Goal: Task Accomplishment & Management: Use online tool/utility

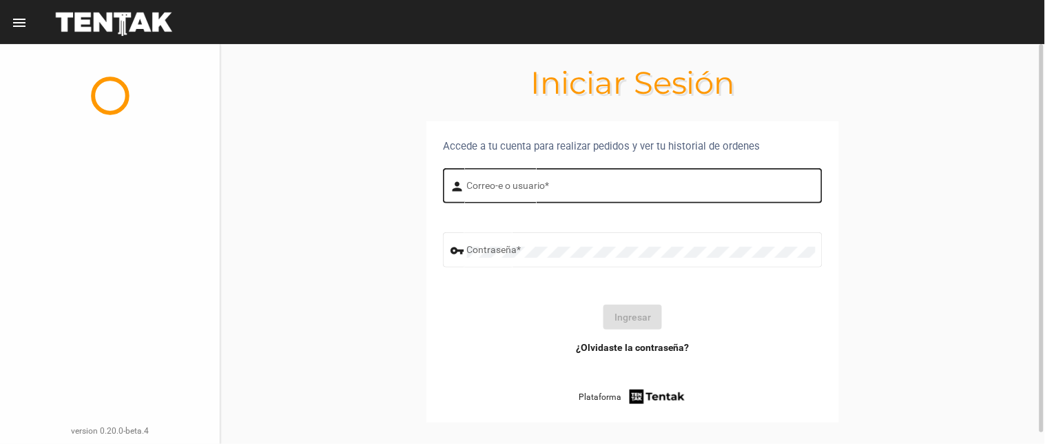
drag, startPoint x: 0, startPoint y: 0, endPoint x: 541, endPoint y: 186, distance: 572.0
click at [540, 187] on input "Correo-e o usuario *" at bounding box center [641, 188] width 349 height 11
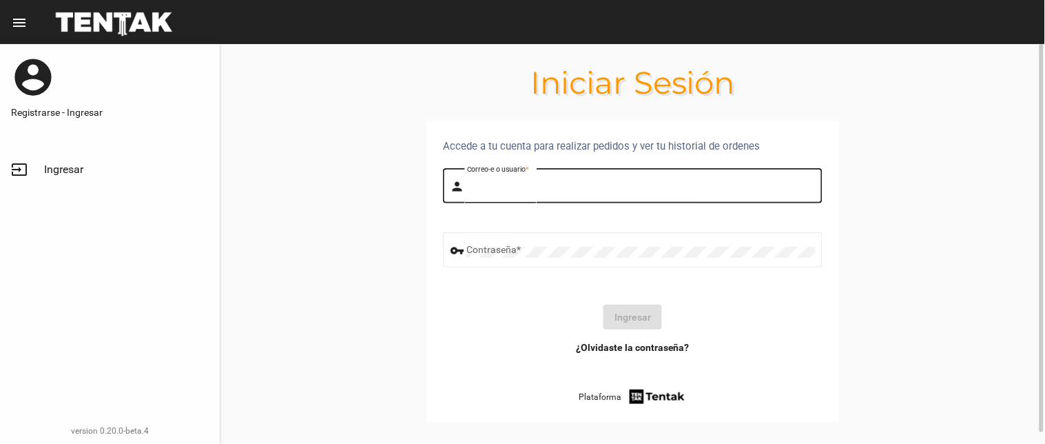
type input "flopyganora"
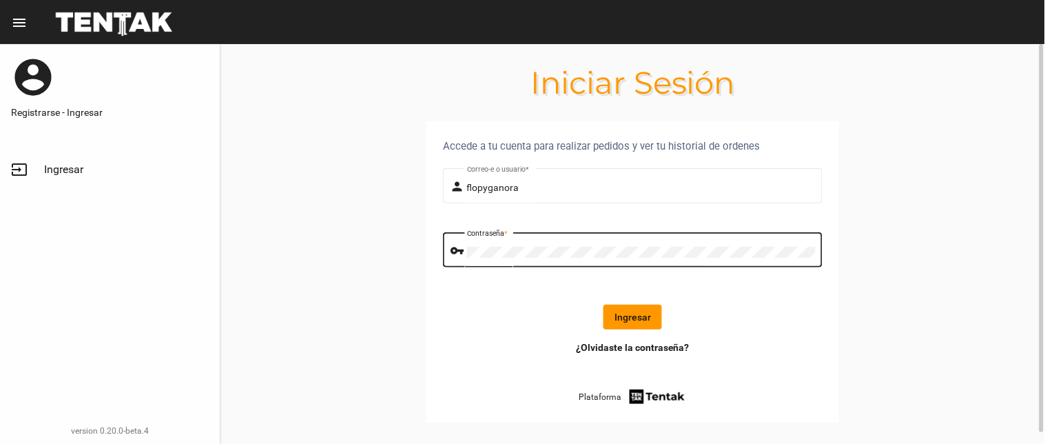
click button "Ingresar" at bounding box center [633, 317] width 59 height 25
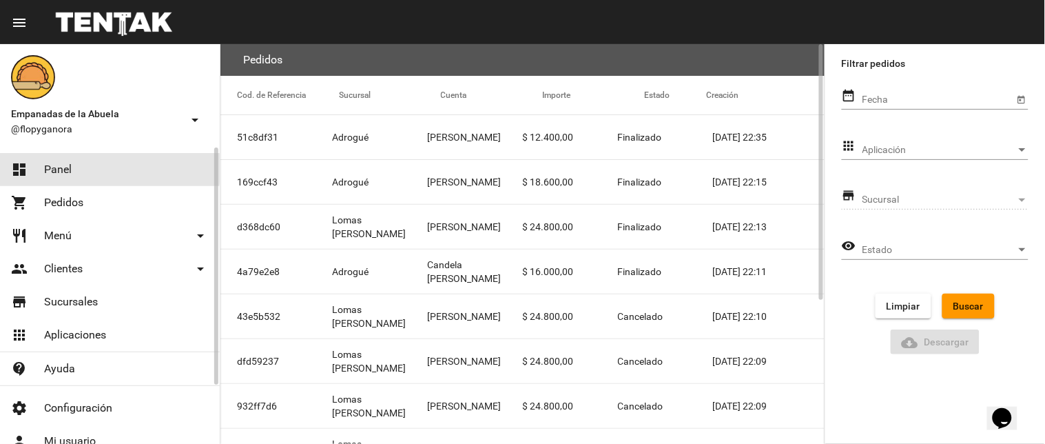
click at [52, 168] on span "Panel" at bounding box center [58, 170] width 28 height 14
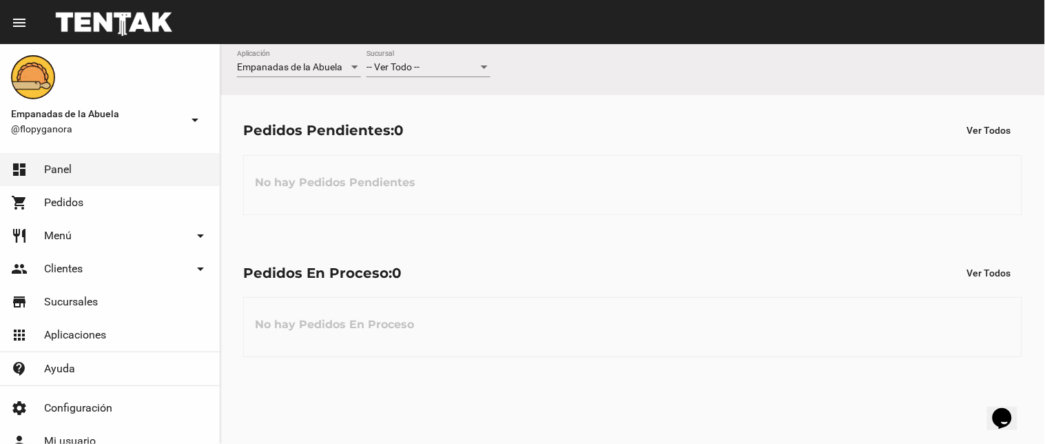
click at [466, 72] on div "-- Ver Todo --" at bounding box center [423, 67] width 112 height 11
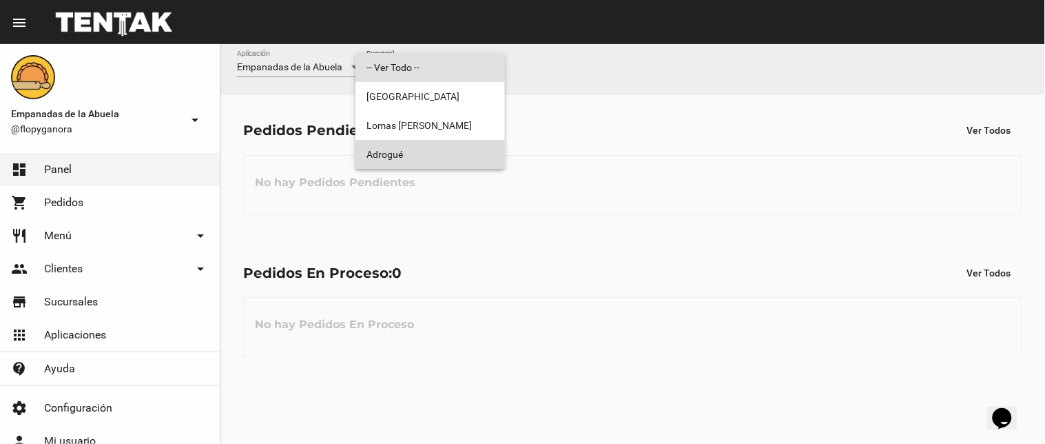
click at [459, 157] on span "Adrogué" at bounding box center [430, 154] width 127 height 29
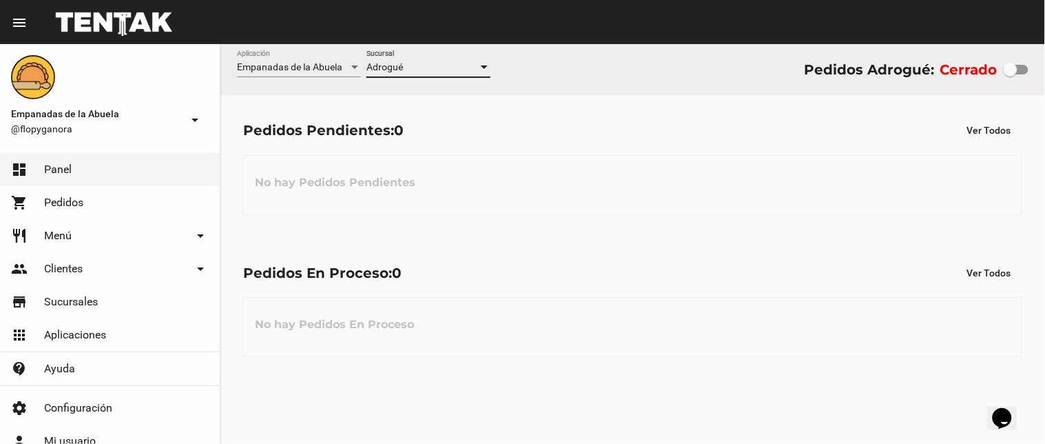
click at [1017, 74] on div at bounding box center [1011, 70] width 14 height 14
click at [1011, 74] on input "checkbox" at bounding box center [1010, 74] width 1 height 1
checkbox input "true"
